Goal: Complete application form

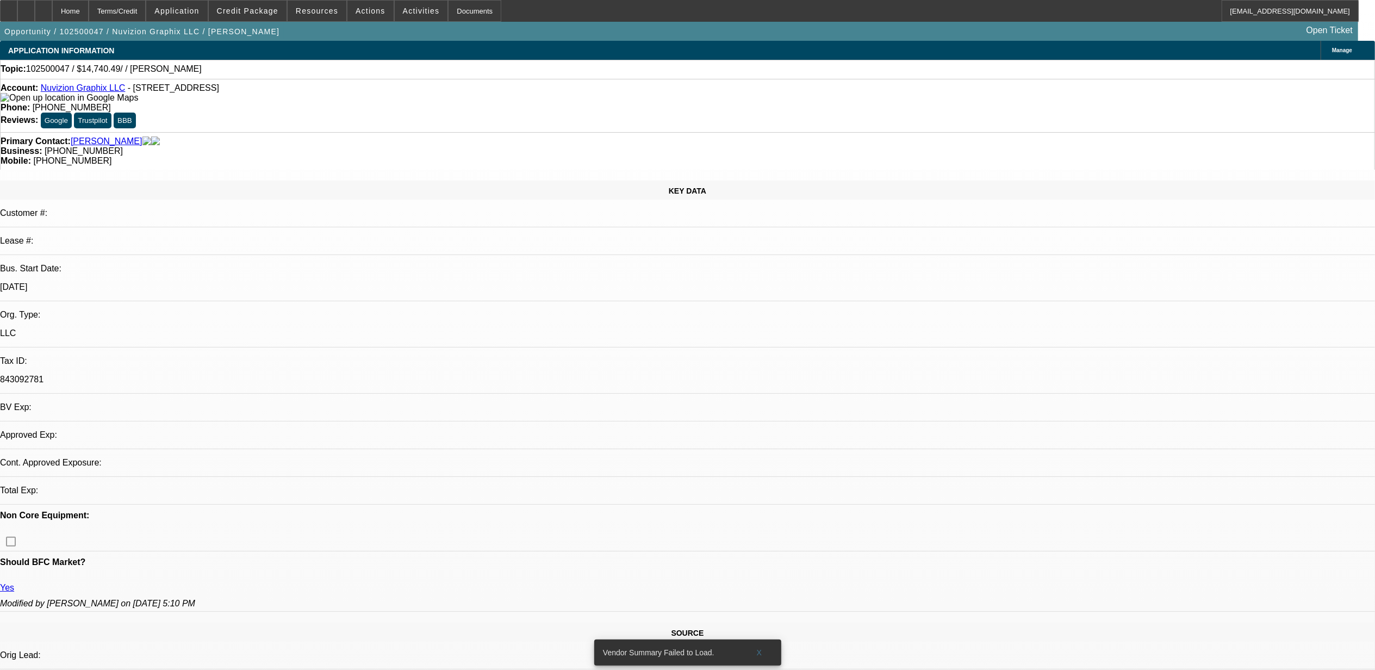
select select "0"
select select "2"
select select "0.1"
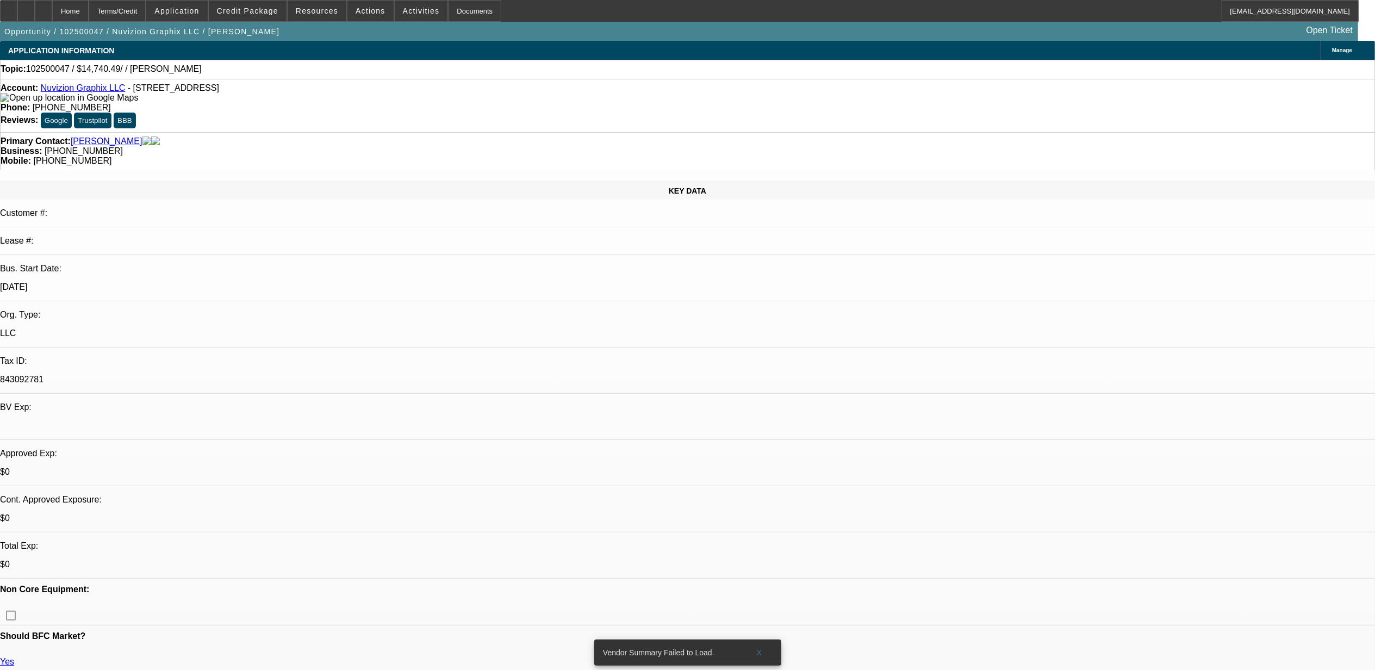
select select "1"
select select "2"
select select "4"
click at [762, 642] on span at bounding box center [759, 652] width 35 height 26
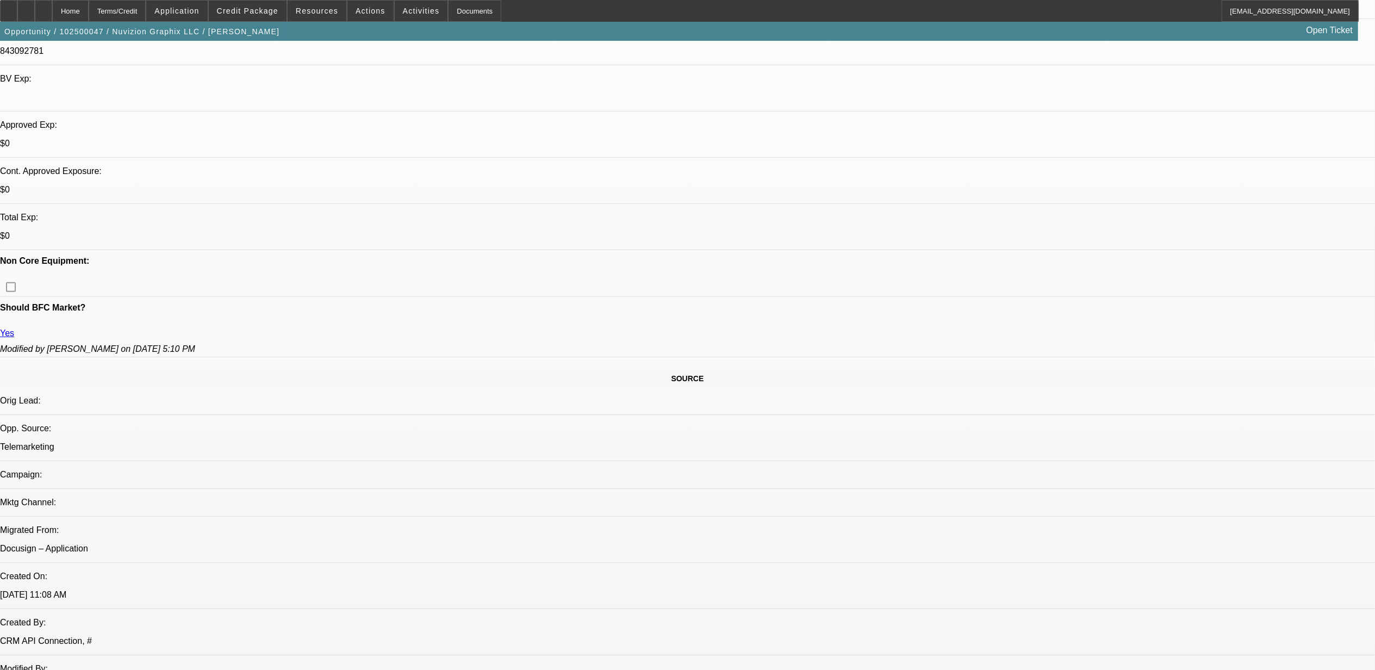
scroll to position [362, 0]
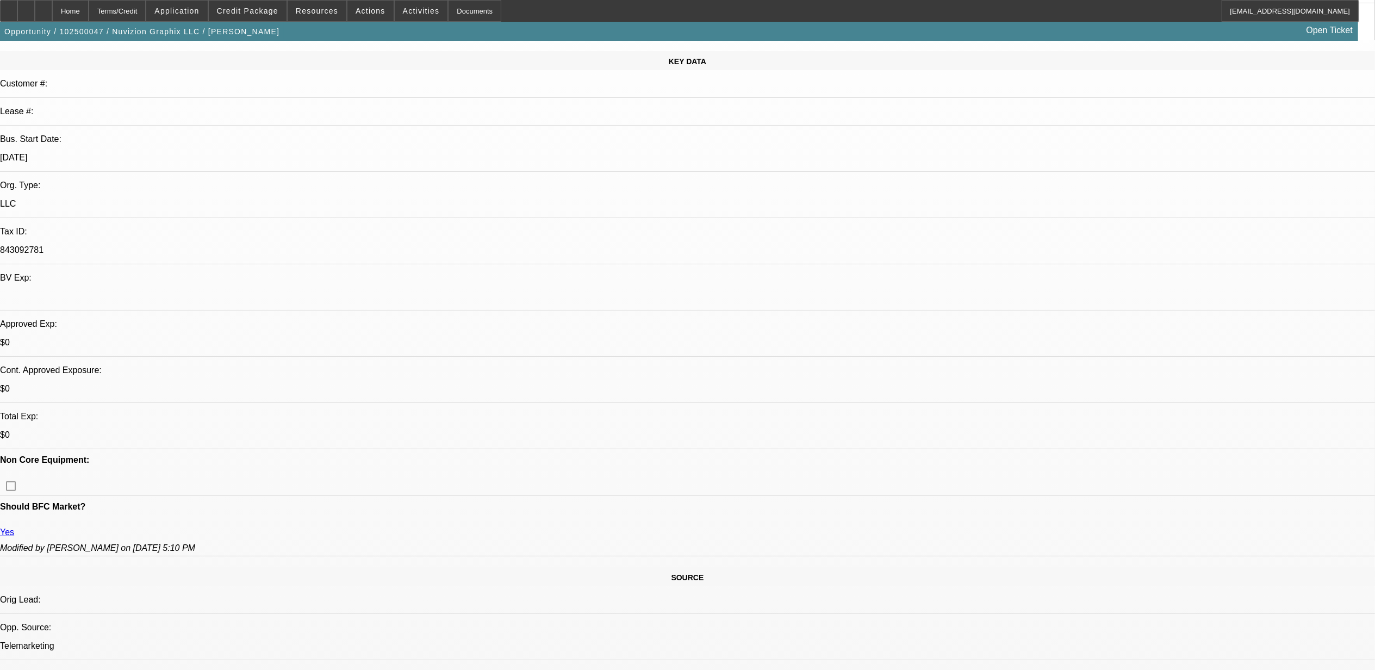
scroll to position [0, 0]
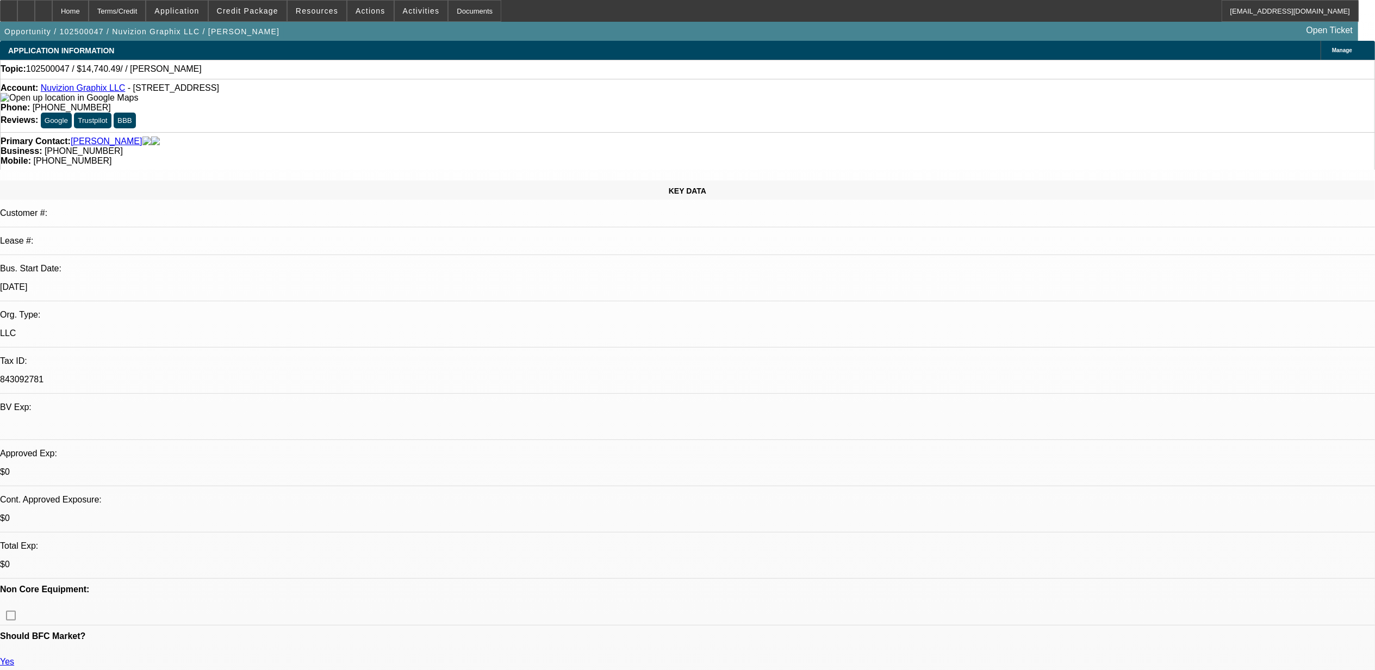
select select "0"
select select "2"
select select "0.1"
select select "1"
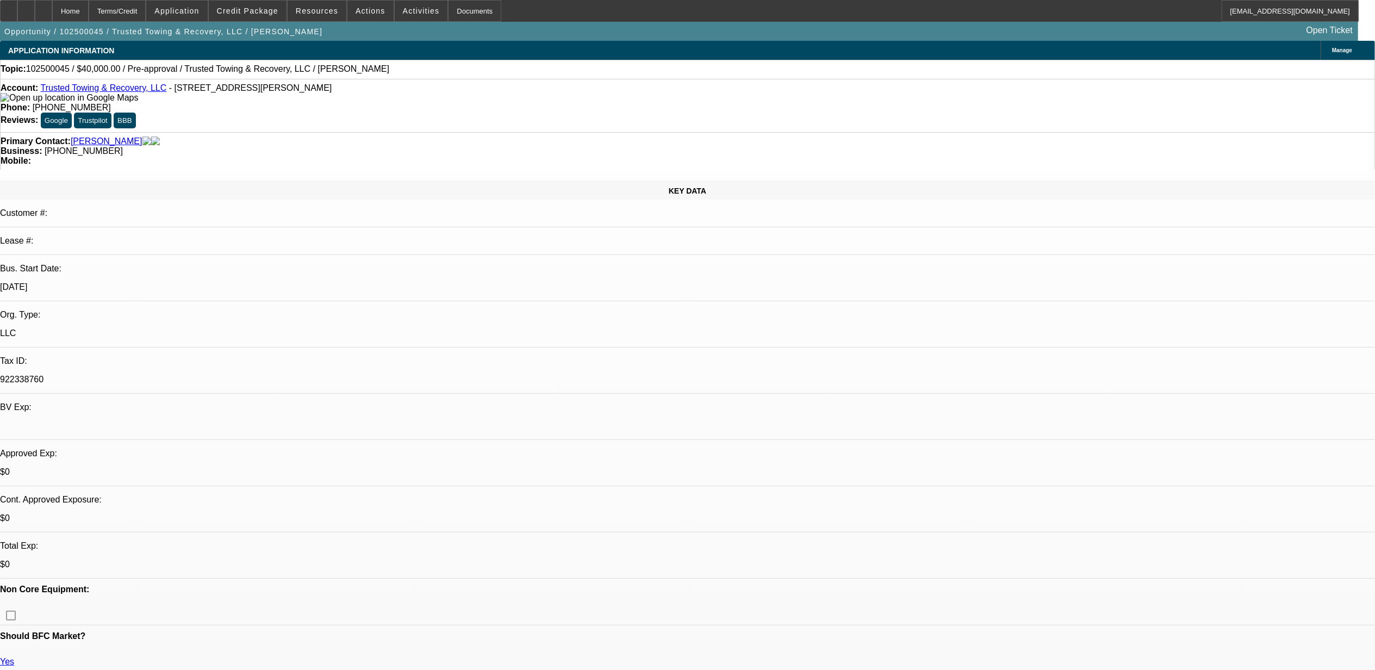
select select "2"
select select "4"
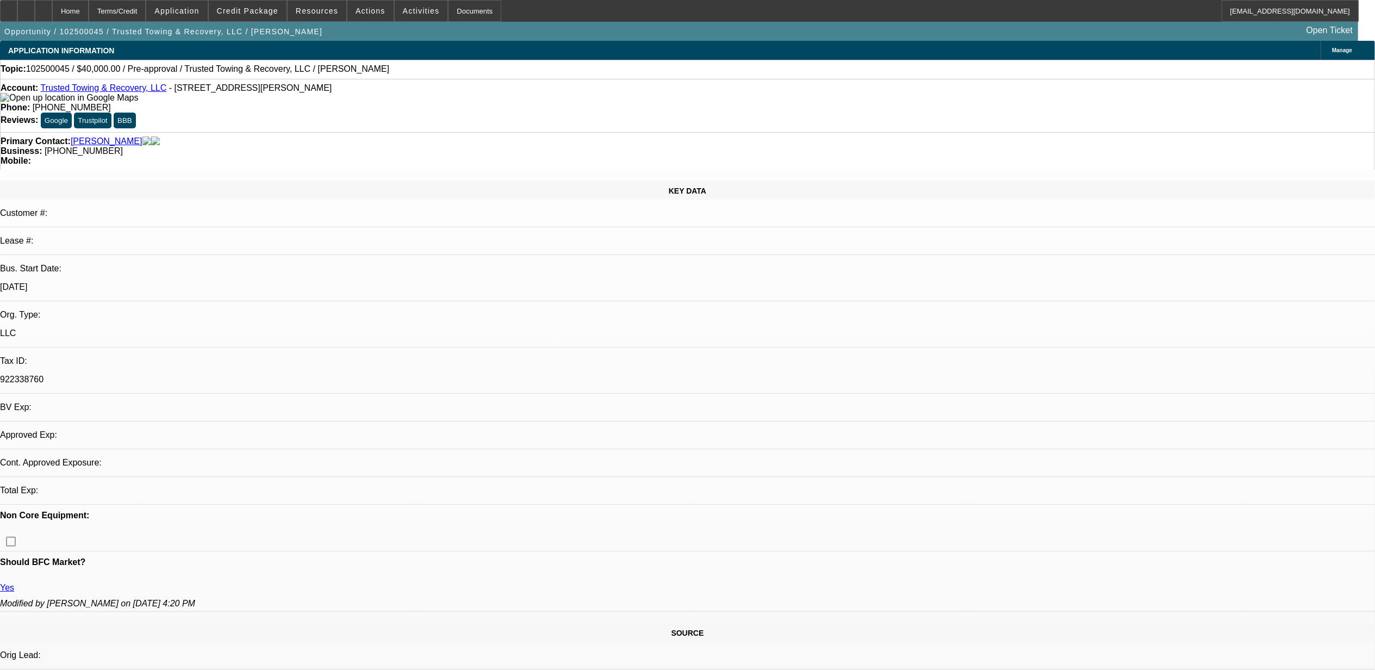
select select "0"
select select "2"
select select "0.1"
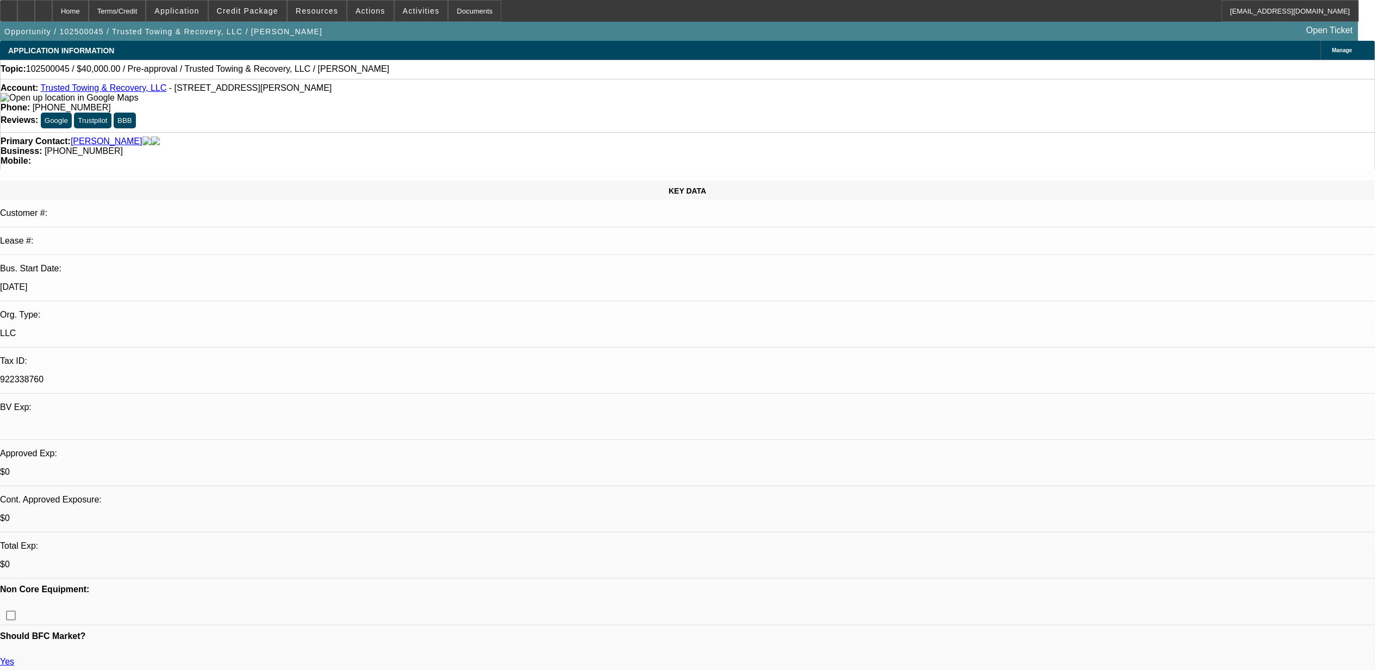
select select "1"
select select "2"
select select "4"
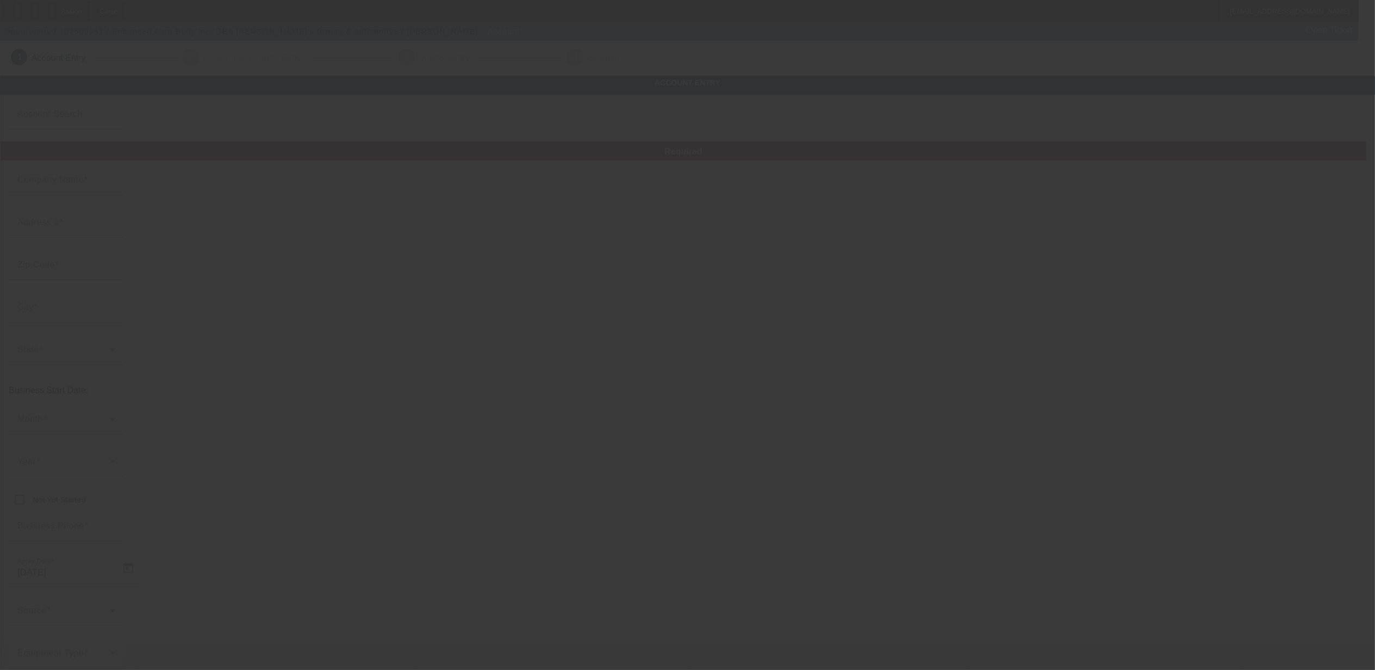
type input "Enhanced Auto Body Inc."
type input "290 n main st"
type input "10977"
type input "Spring valley"
type input "(845) 538-7893"
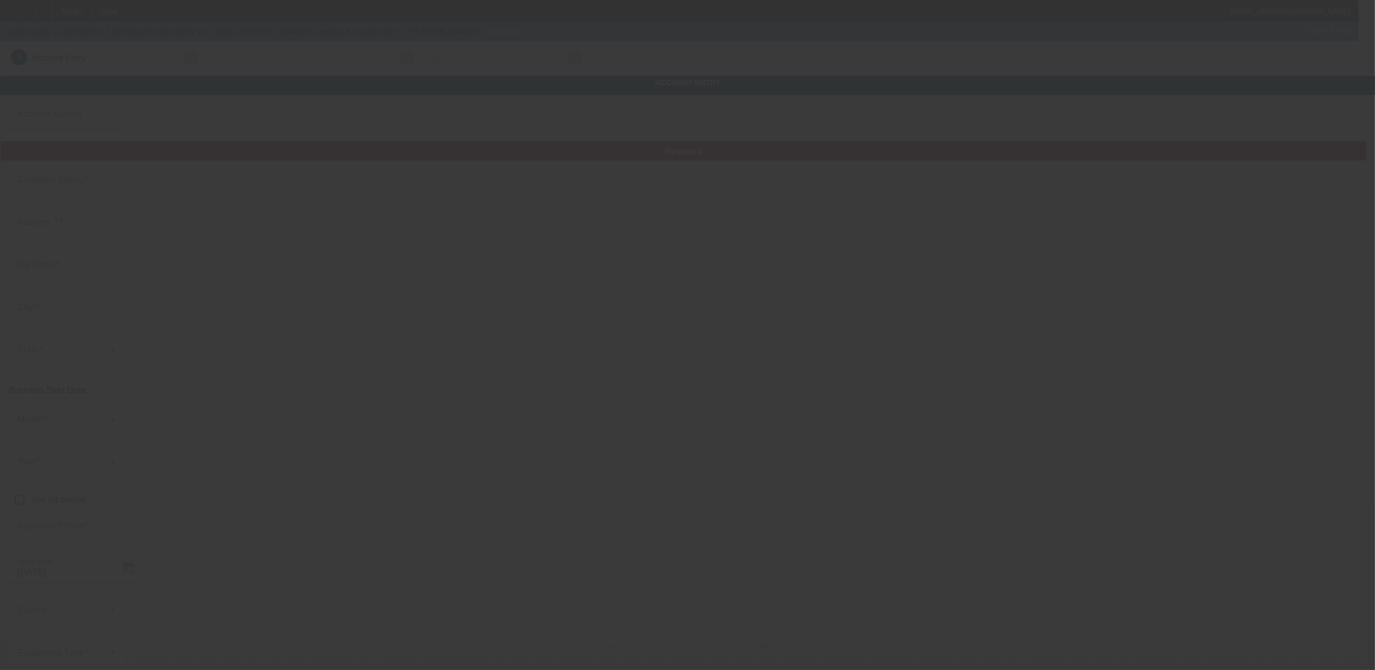
type input "Sam’s towing & automotive"
type input "mikemiddleton54@gmail.com"
type input "Rockland"
type input "630000976"
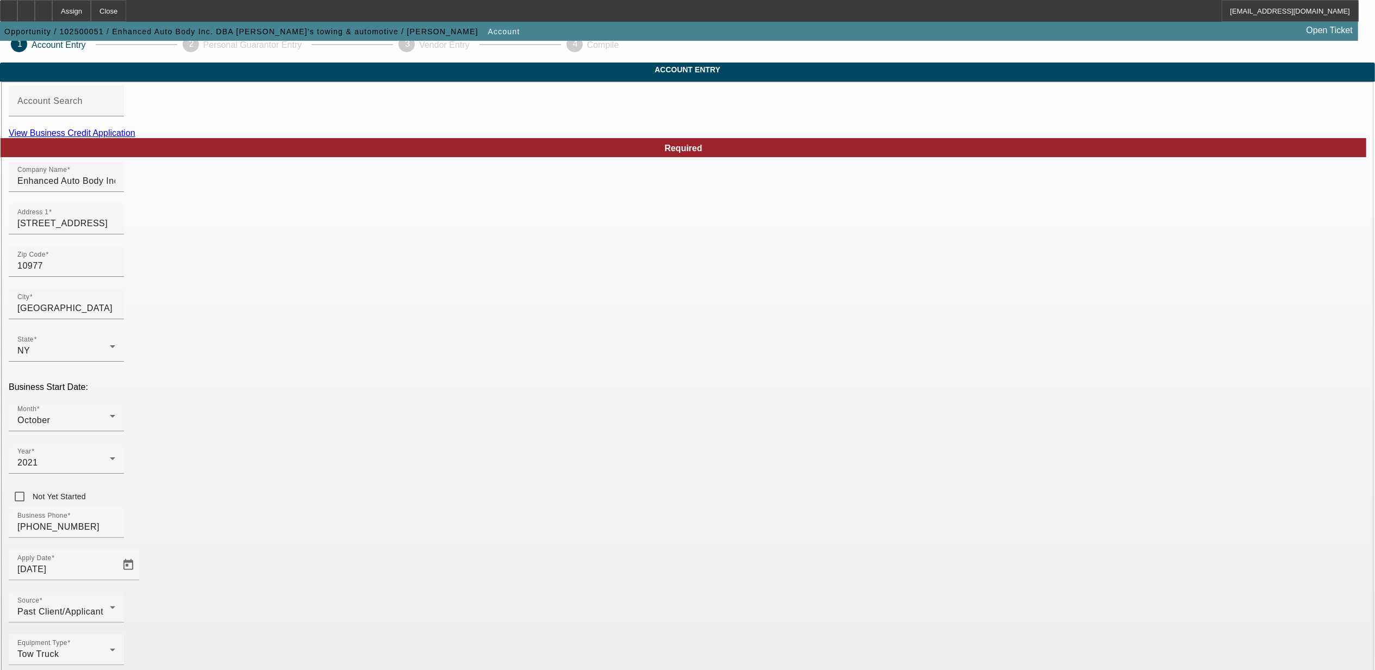
scroll to position [24, 0]
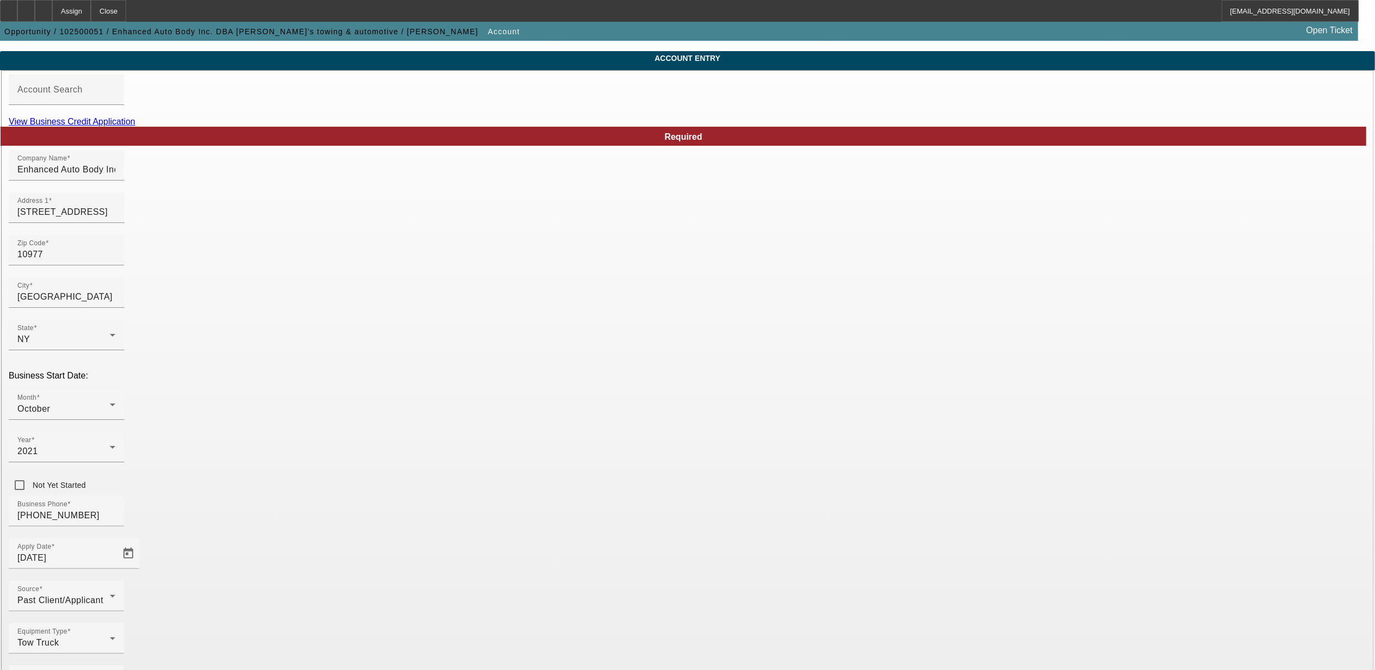
click at [135, 126] on link "View Business Credit Application" at bounding box center [72, 121] width 127 height 9
drag, startPoint x: 446, startPoint y: 190, endPoint x: 330, endPoint y: 190, distance: 115.2
drag, startPoint x: 801, startPoint y: 185, endPoint x: 696, endPoint y: 185, distance: 105.4
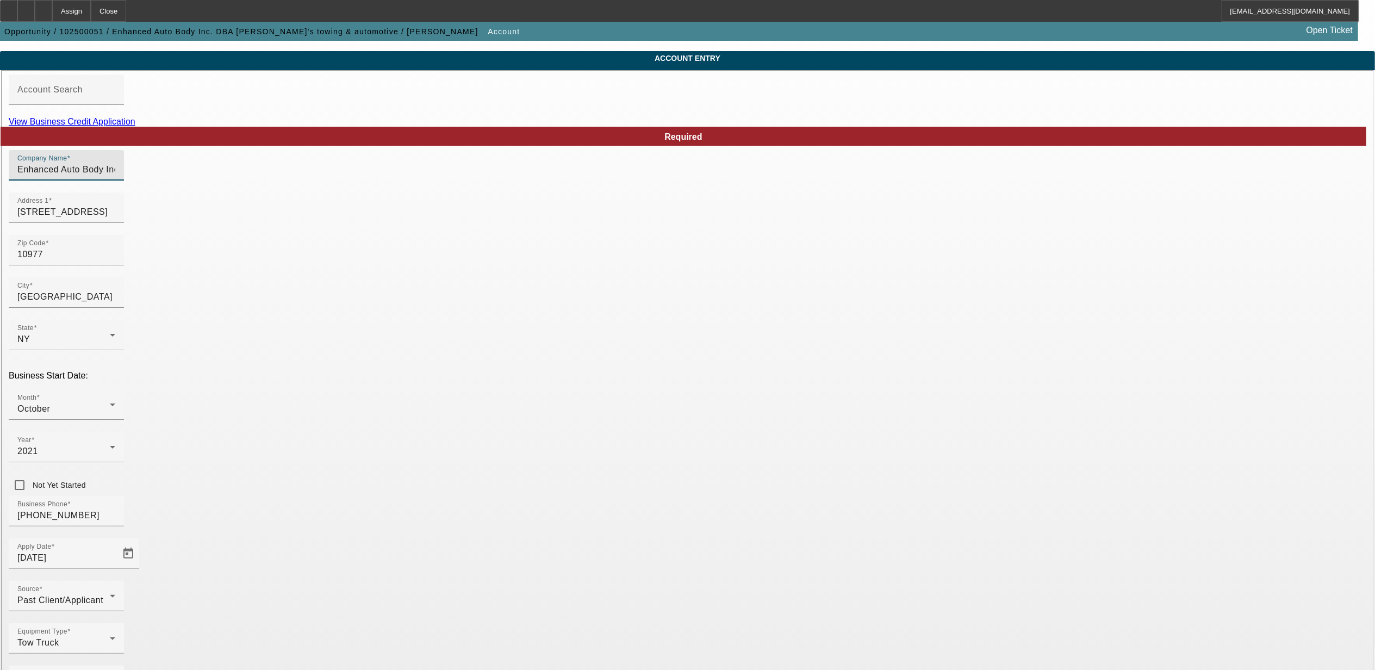
drag, startPoint x: 496, startPoint y: 192, endPoint x: 348, endPoint y: 190, distance: 147.3
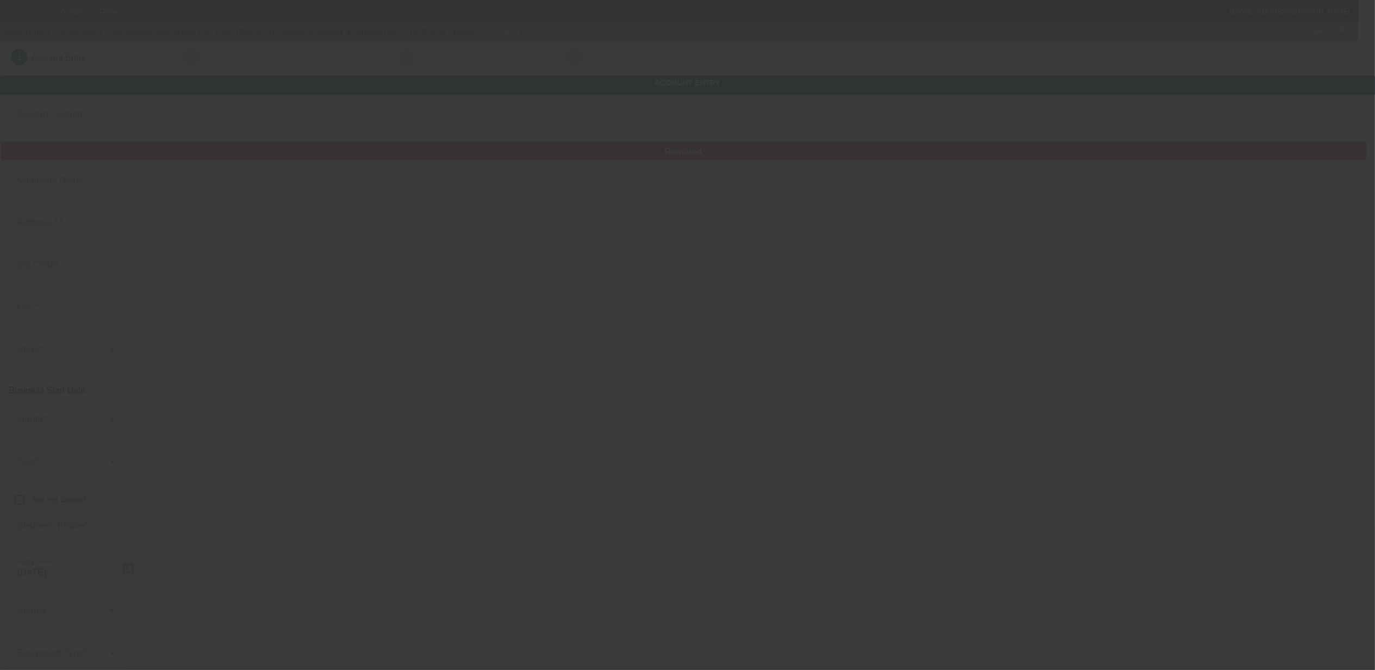
type input "Enhanced Auto Body Inc."
type input "290 n main st"
type input "10977"
type input "Spring valley"
type input "(845) 538-7893"
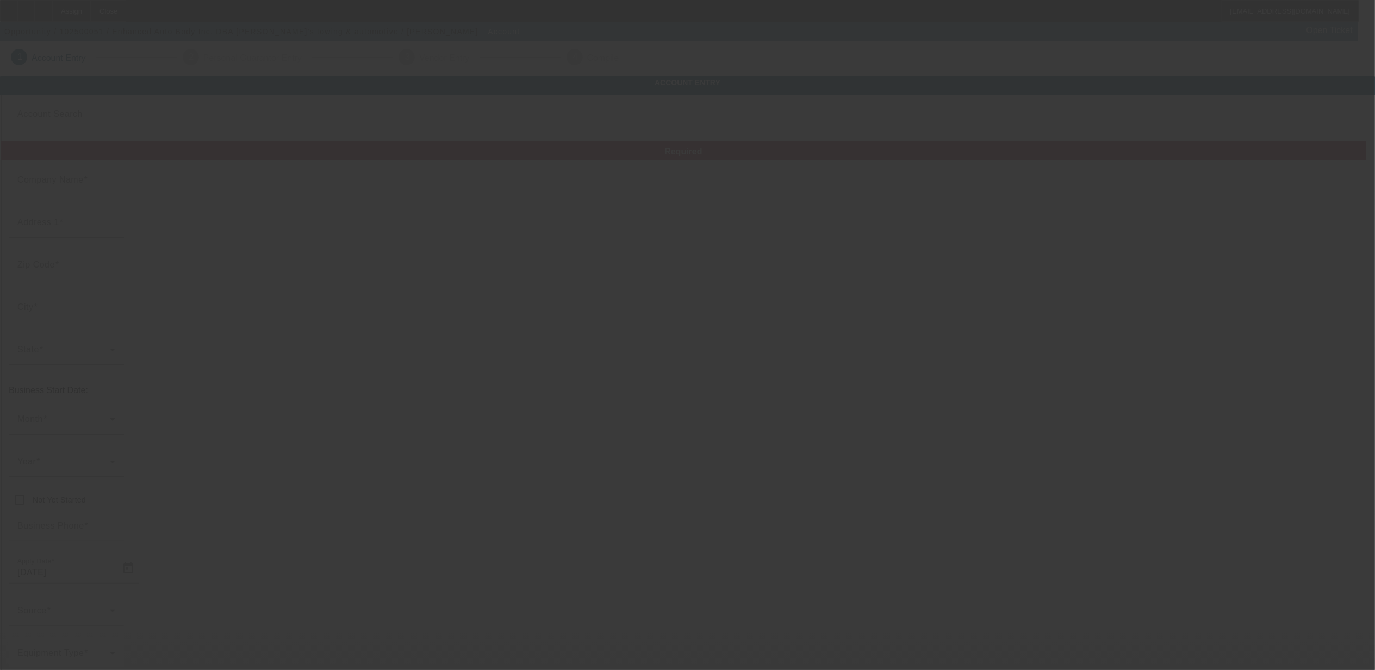
type input "Sam’s towing & automotive"
type input "mikemiddleton54@gmail.com"
type input "Rockland"
type input "630000976"
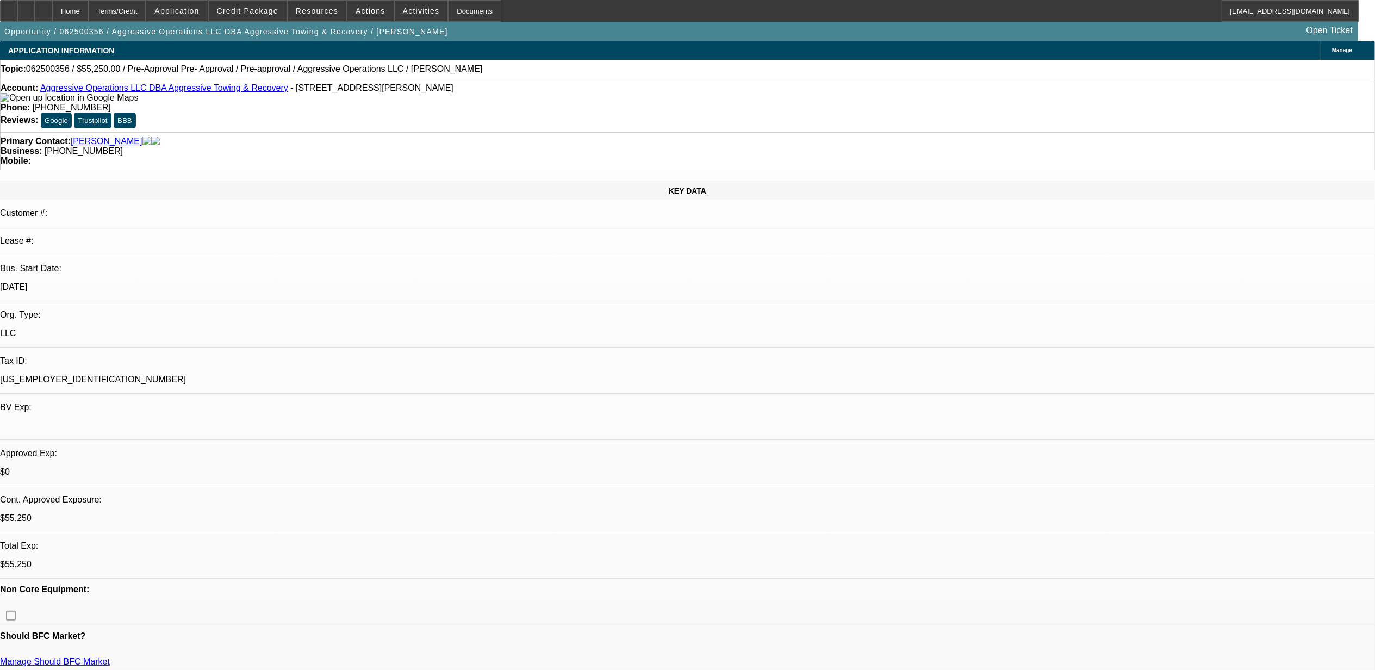
select select "0.15"
select select "2"
select select "0"
select select "0.15"
select select "2"
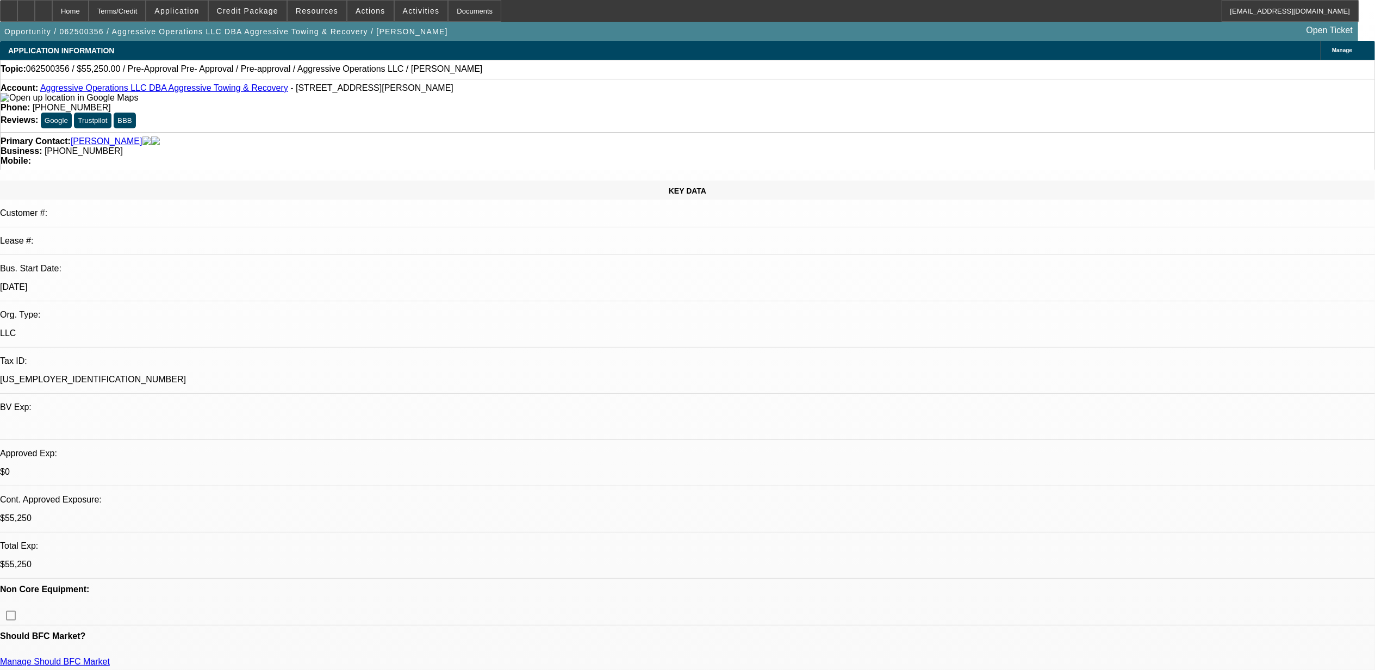
select select "0"
select select "0.15"
select select "2"
select select "0"
select select "0.15"
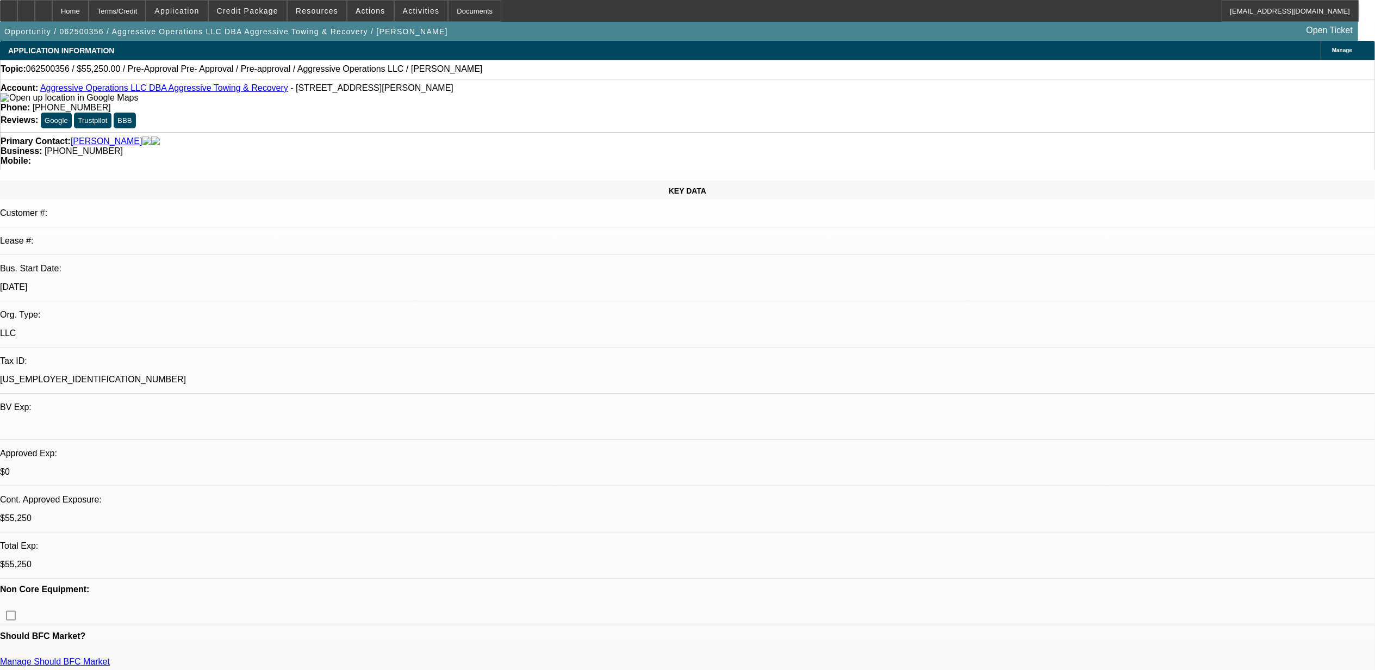
select select "2"
select select "0"
select select "1"
select select "2"
select select "6"
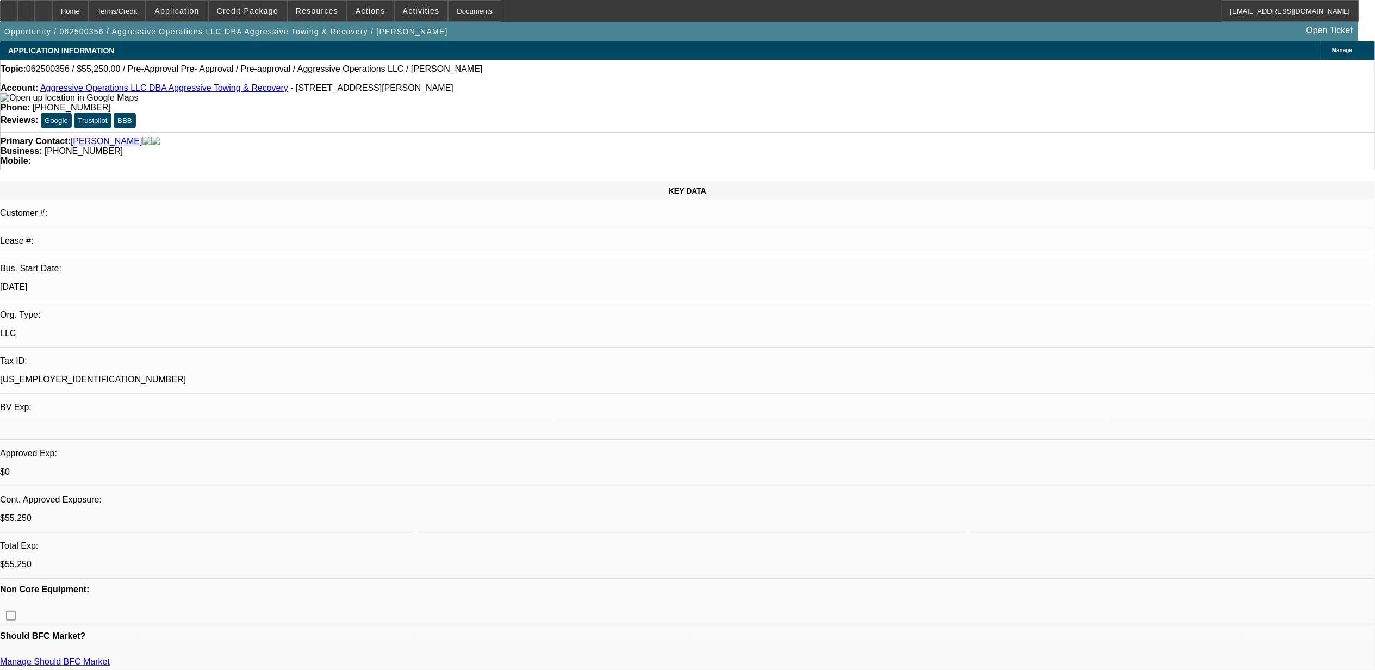
select select "1"
select select "2"
select select "6"
select select "1"
select select "2"
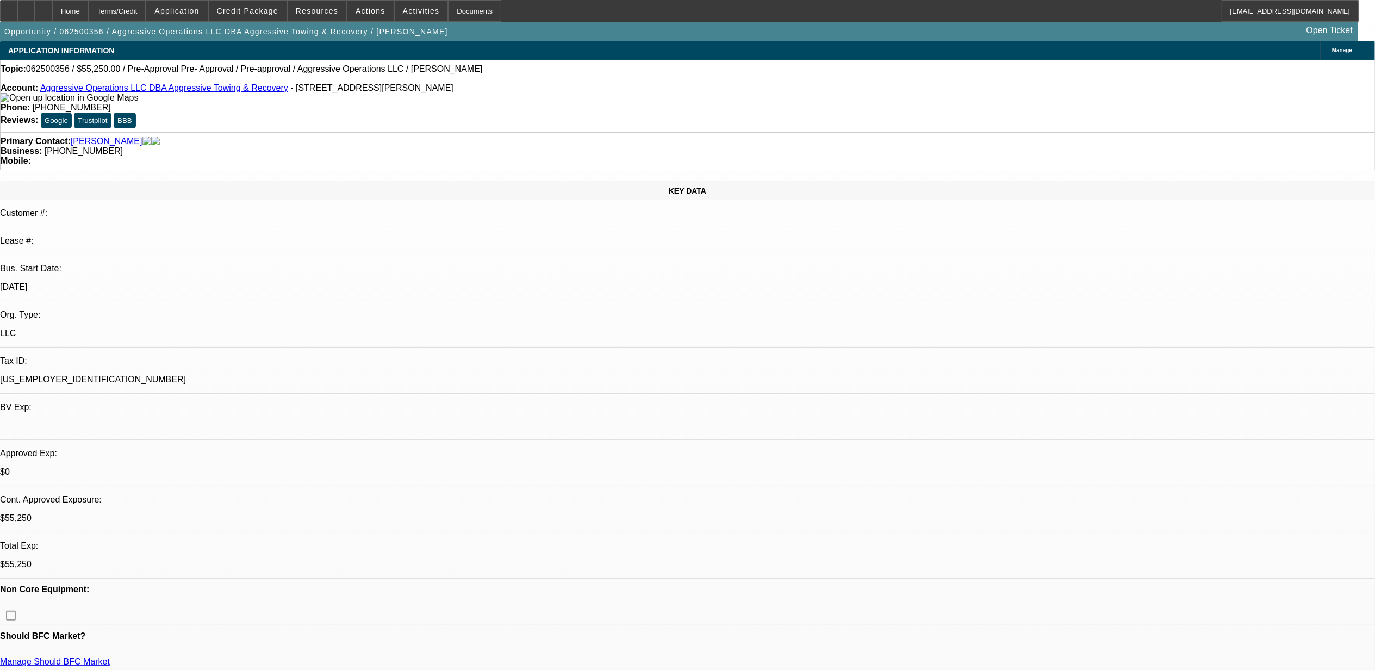
select select "6"
select select "1"
select select "2"
select select "6"
click at [102, 90] on link "Aggressive Operations LLC DBA Aggressive Towing & Recovery" at bounding box center [164, 87] width 248 height 9
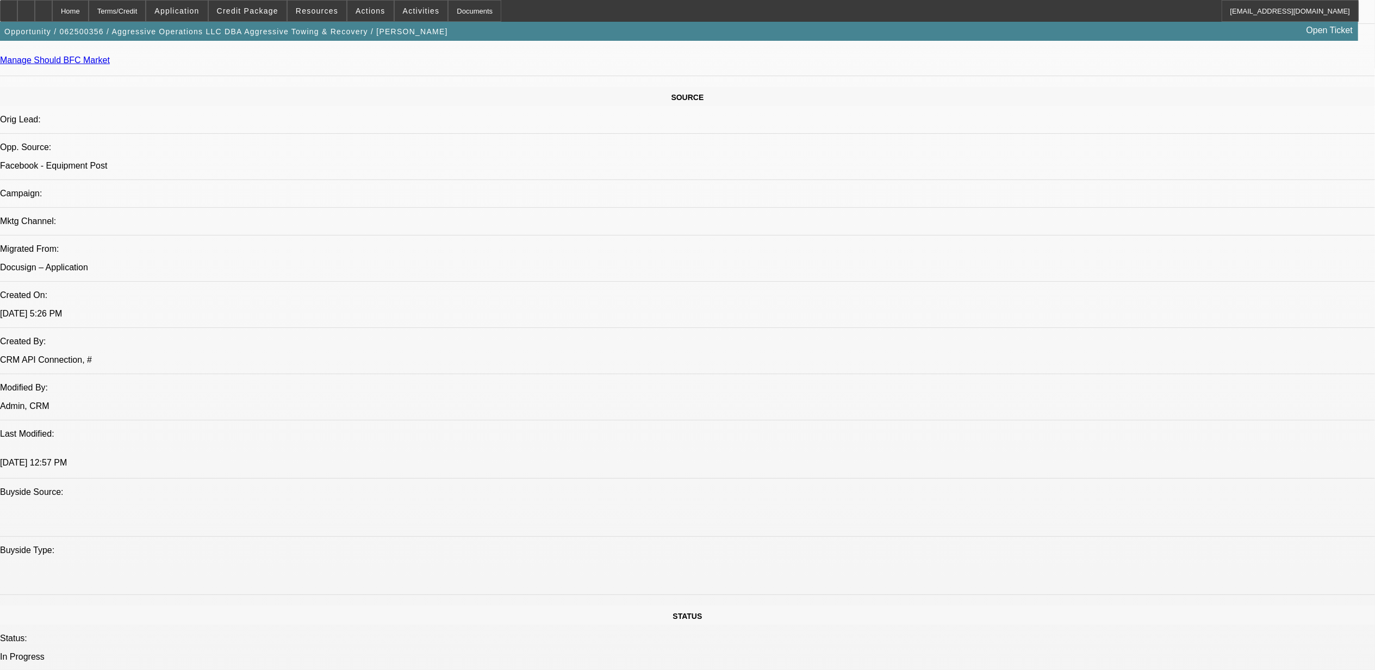
scroll to position [725, 0]
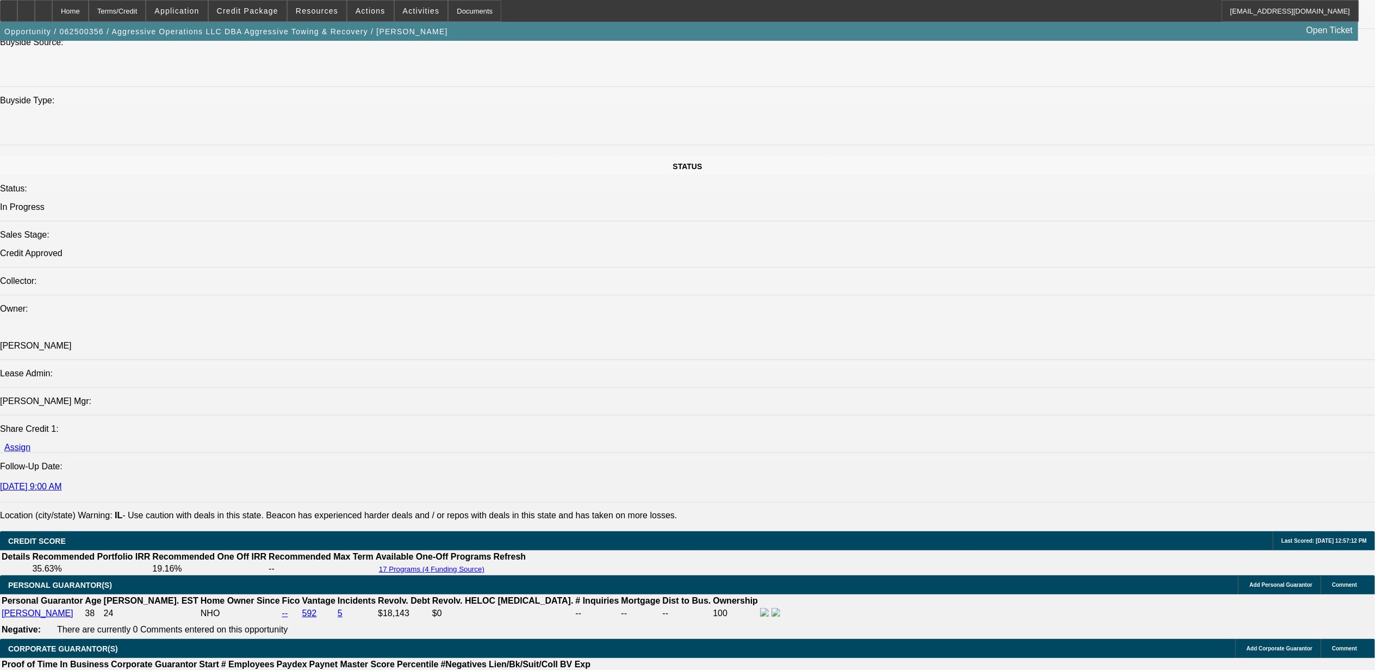
scroll to position [1014, 0]
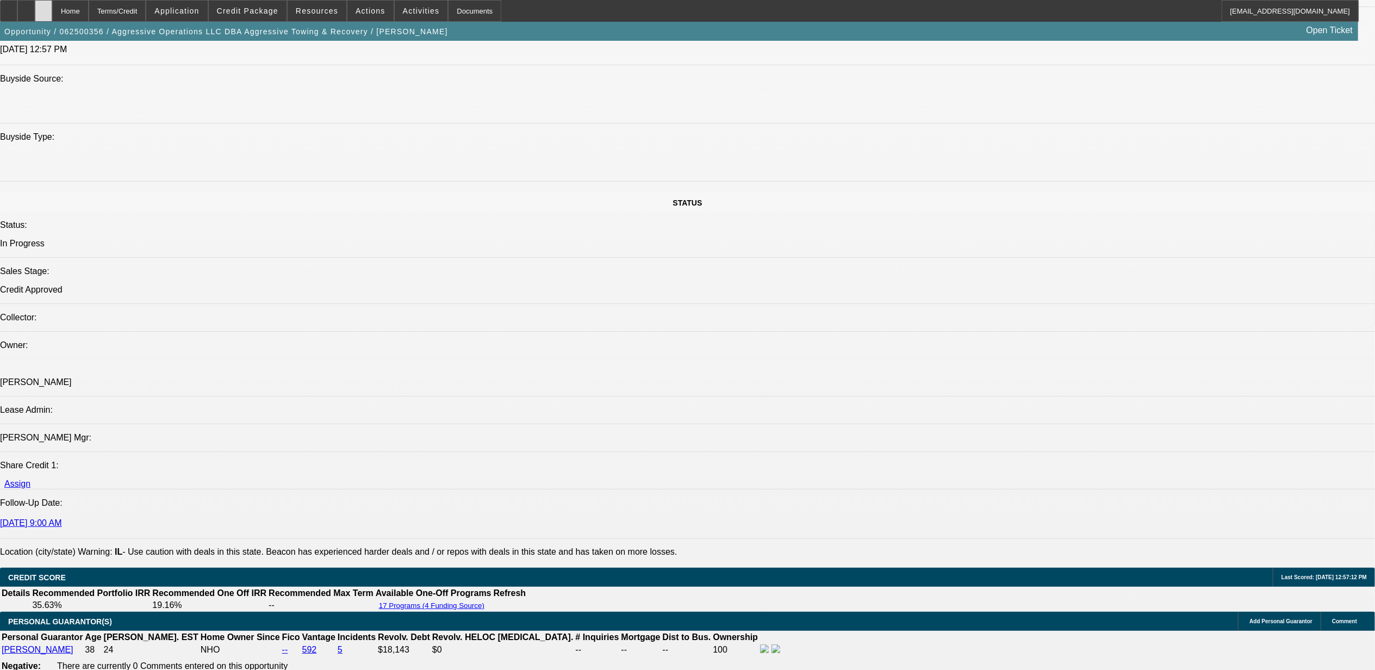
click at [43, 7] on icon at bounding box center [43, 7] width 0 height 0
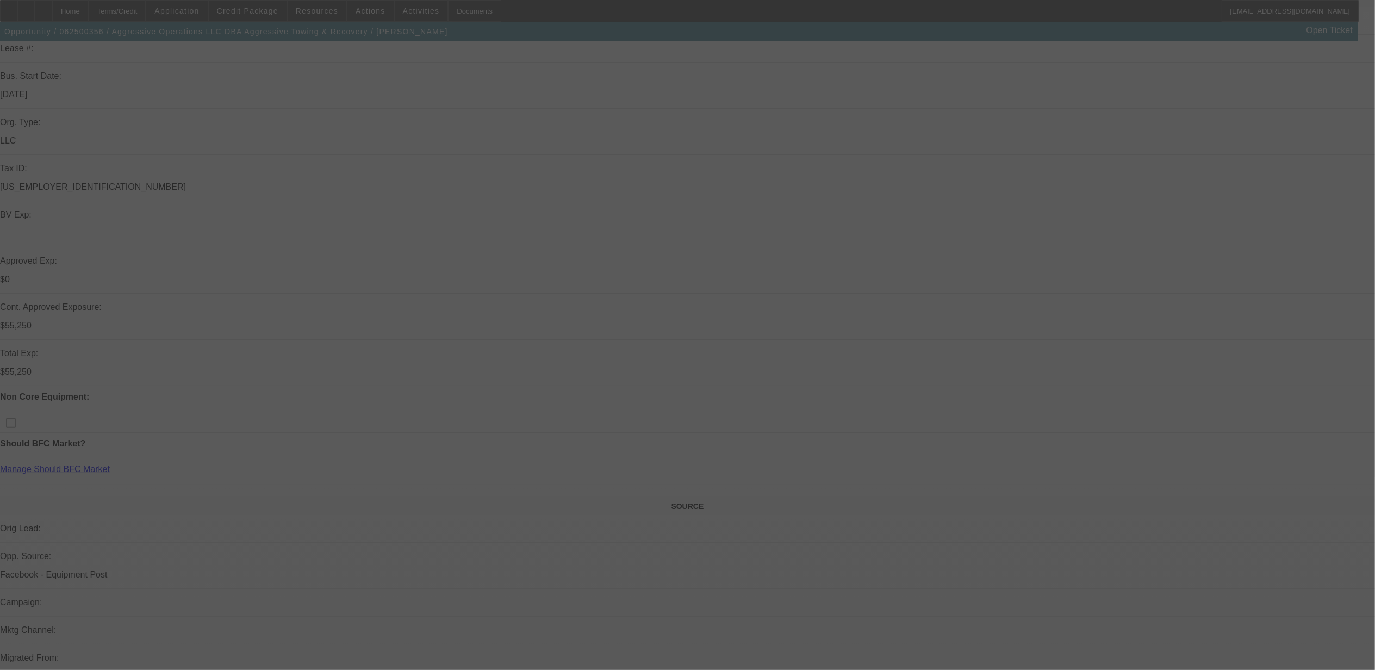
scroll to position [290, 0]
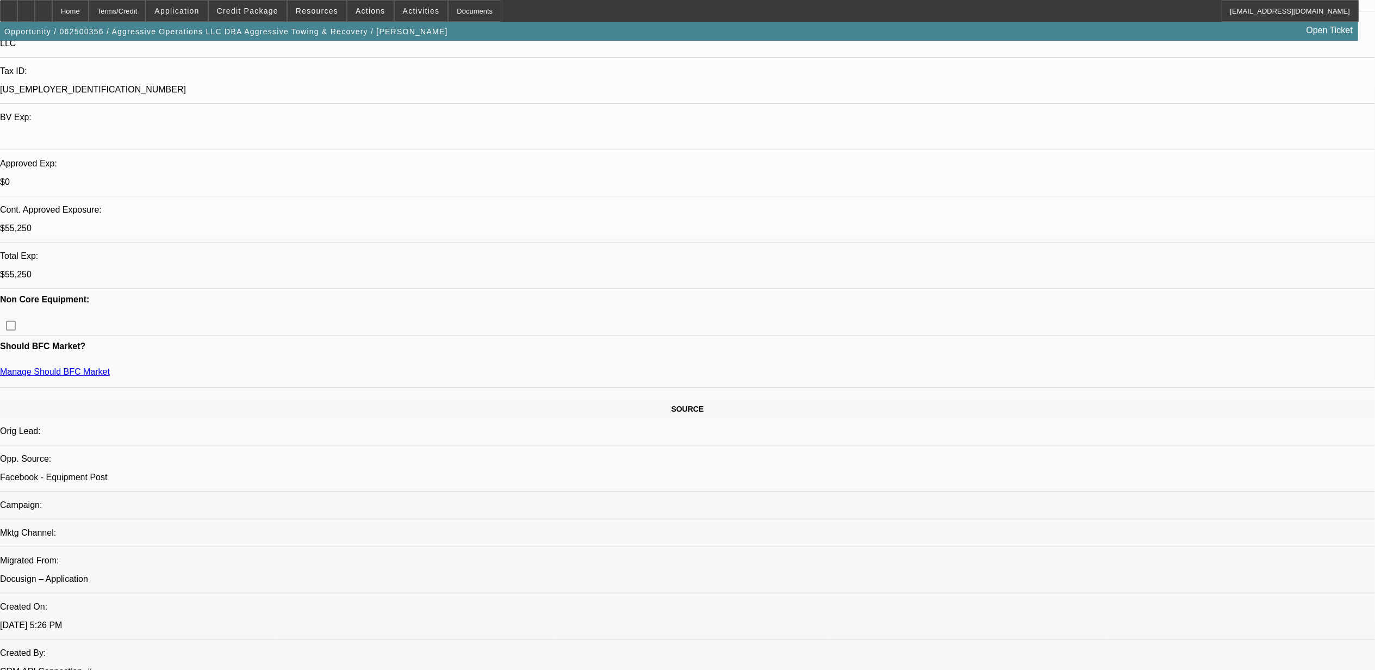
select select "0.15"
select select "2"
select select "0"
select select "0.15"
select select "2"
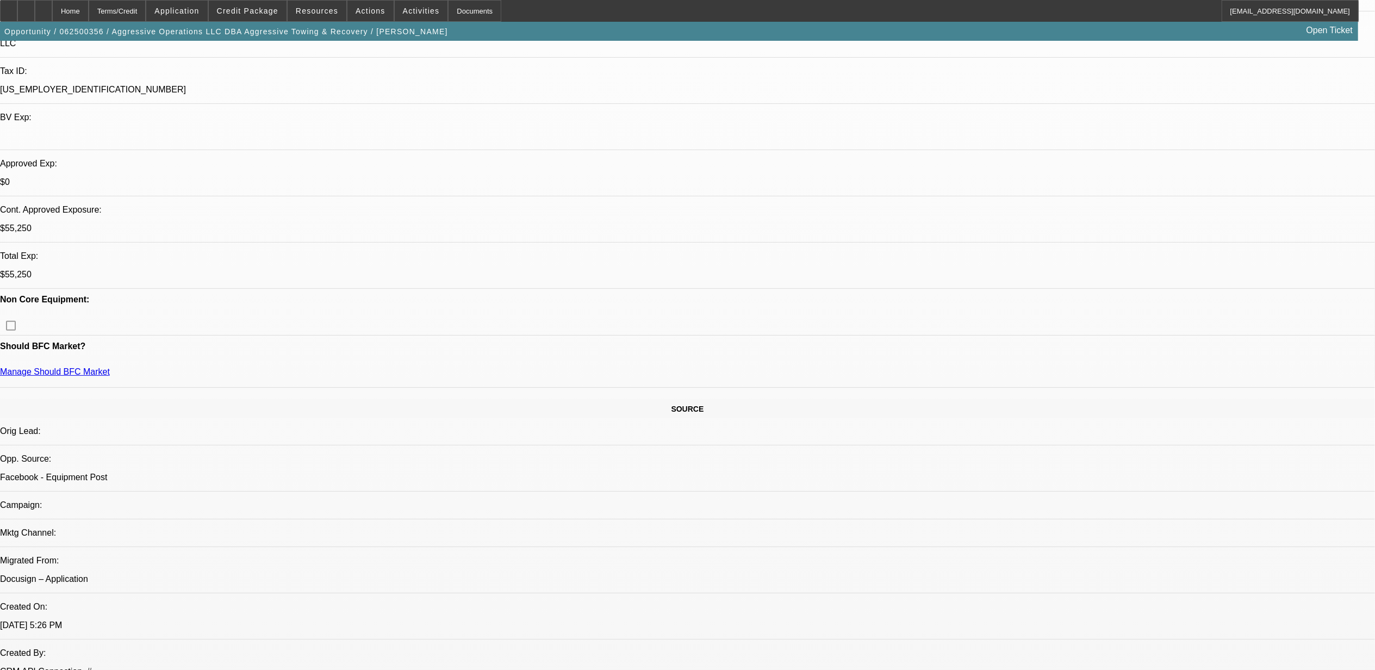
select select "0"
select select "0.15"
select select "2"
select select "0"
select select "0.15"
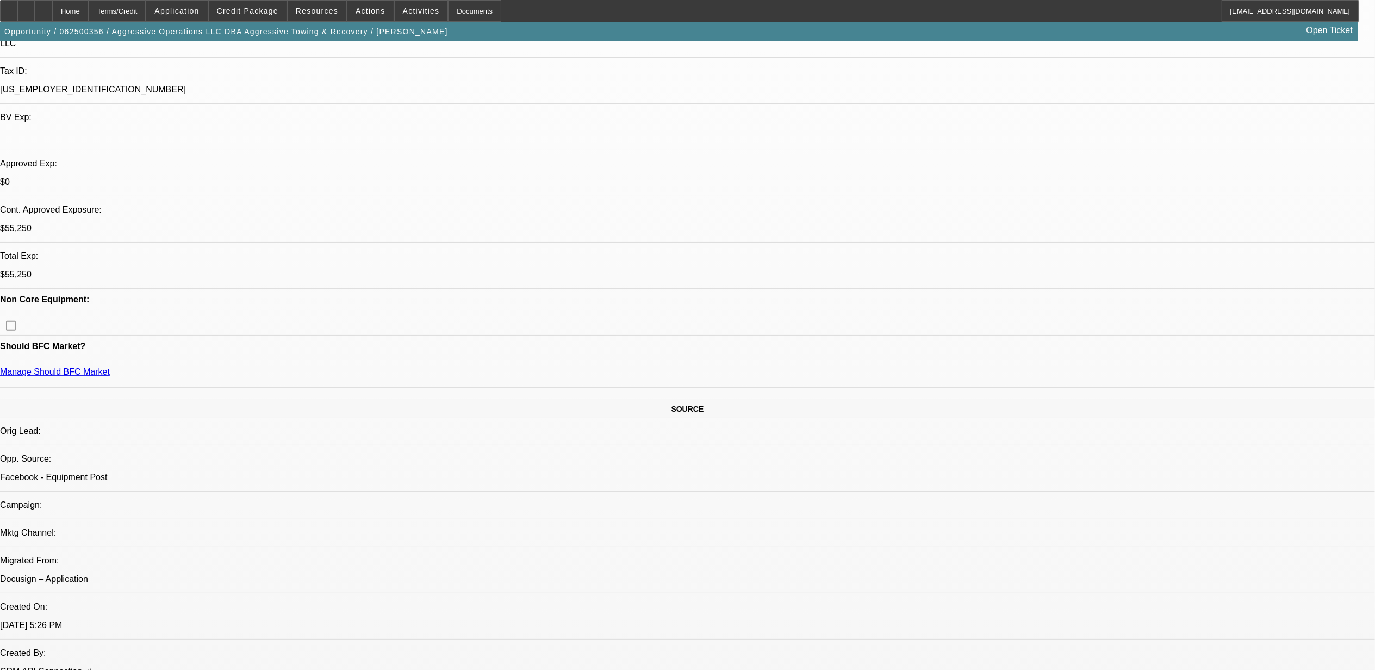
select select "2"
select select "0"
select select "1"
select select "2"
select select "6"
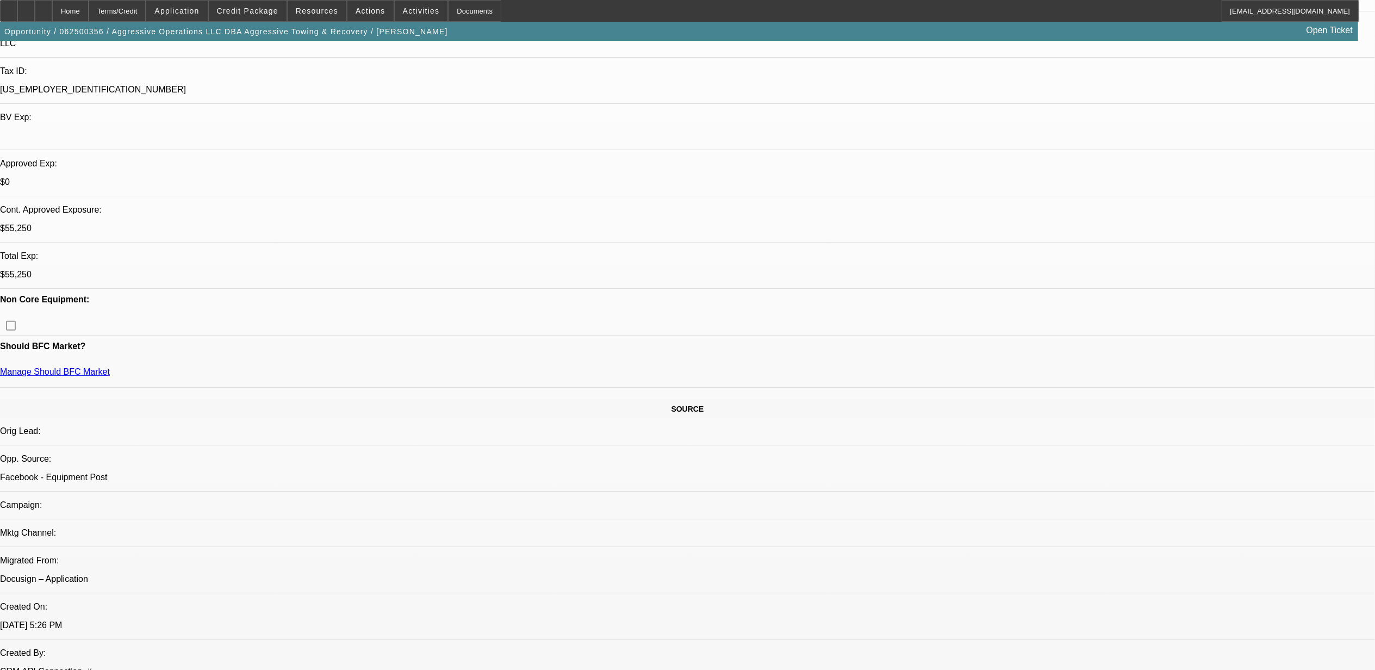
select select "1"
select select "2"
select select "6"
select select "1"
select select "2"
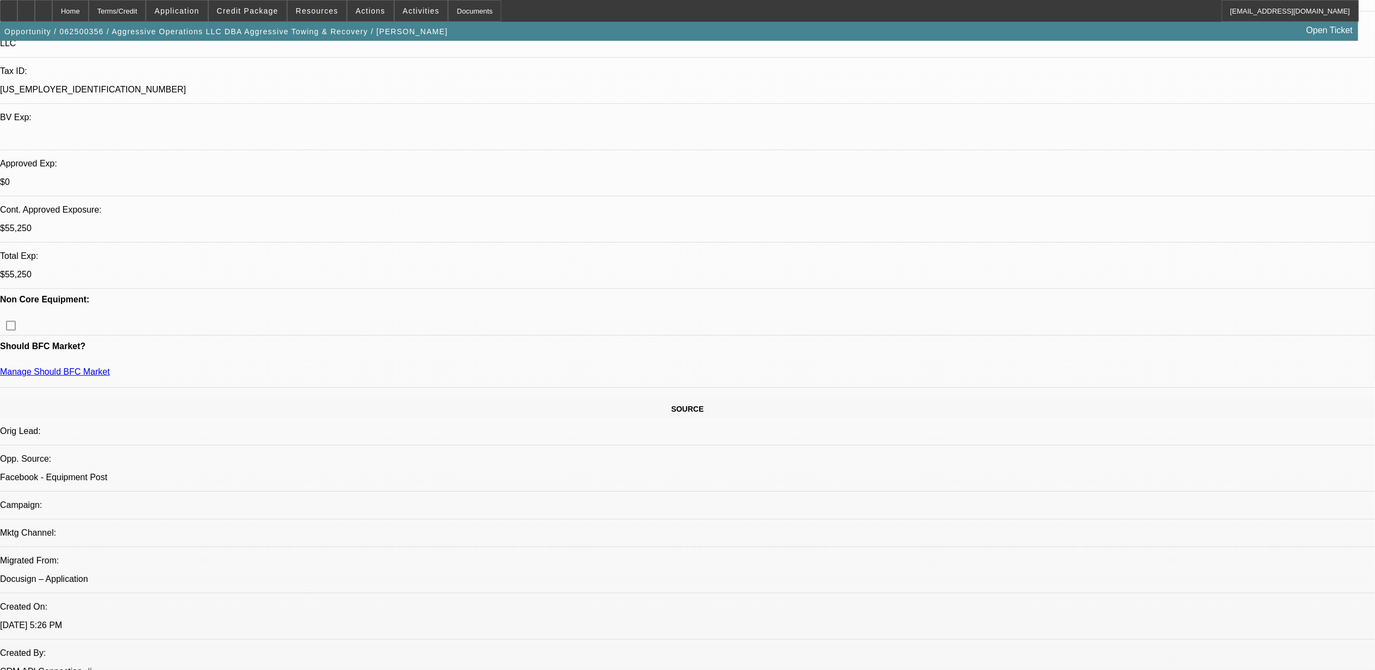
select select "6"
select select "1"
select select "2"
select select "6"
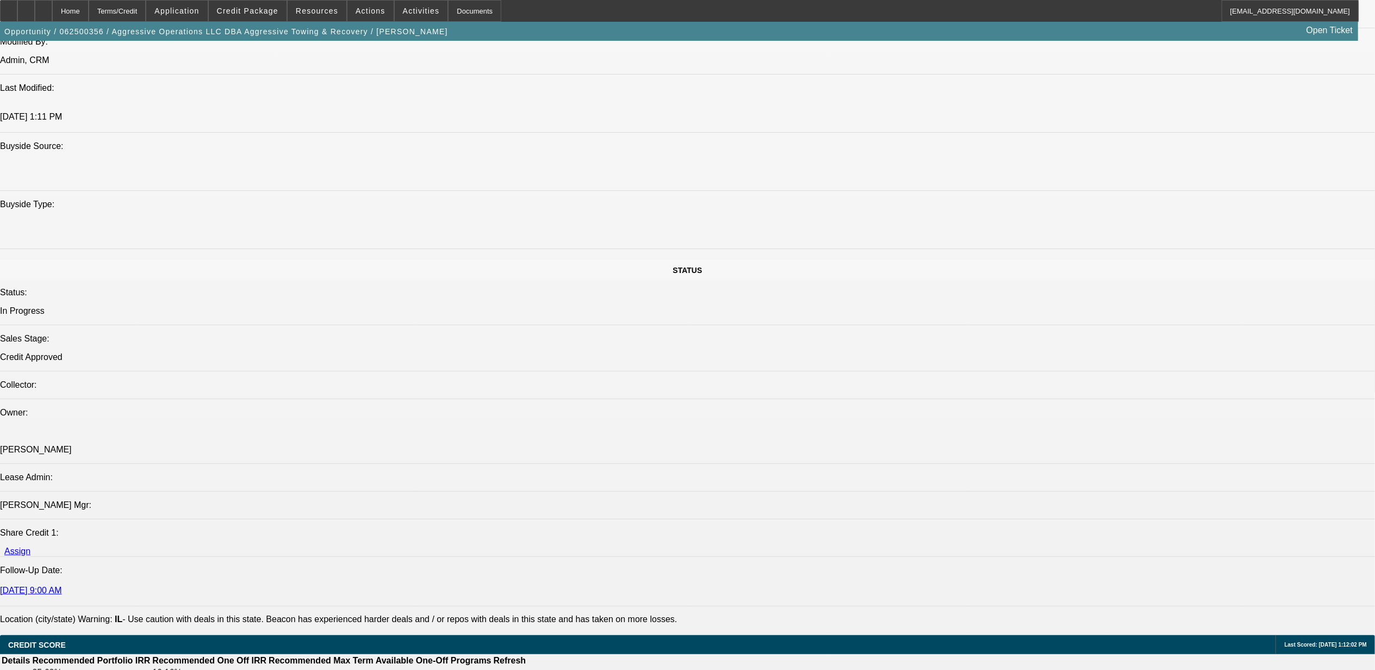
scroll to position [942, 0]
